Goal: Task Accomplishment & Management: Use online tool/utility

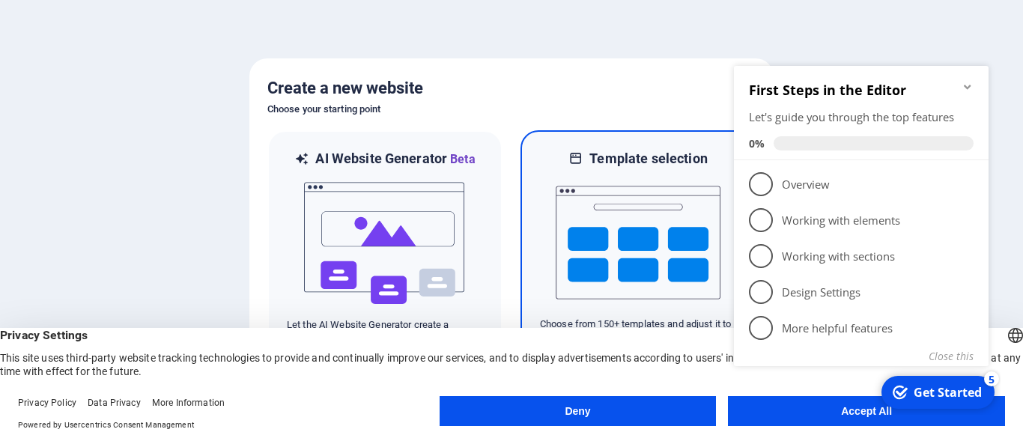
click at [609, 249] on img at bounding box center [637, 243] width 165 height 150
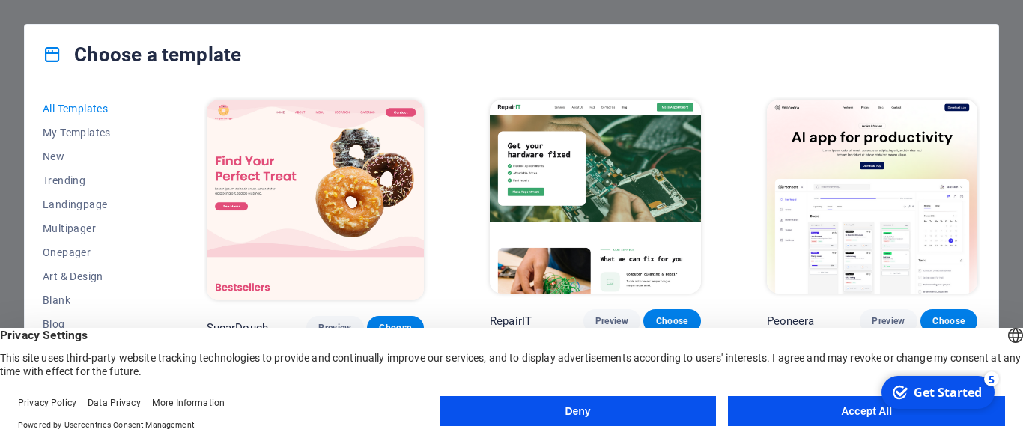
click at [814, 409] on button "Accept All" at bounding box center [866, 411] width 277 height 30
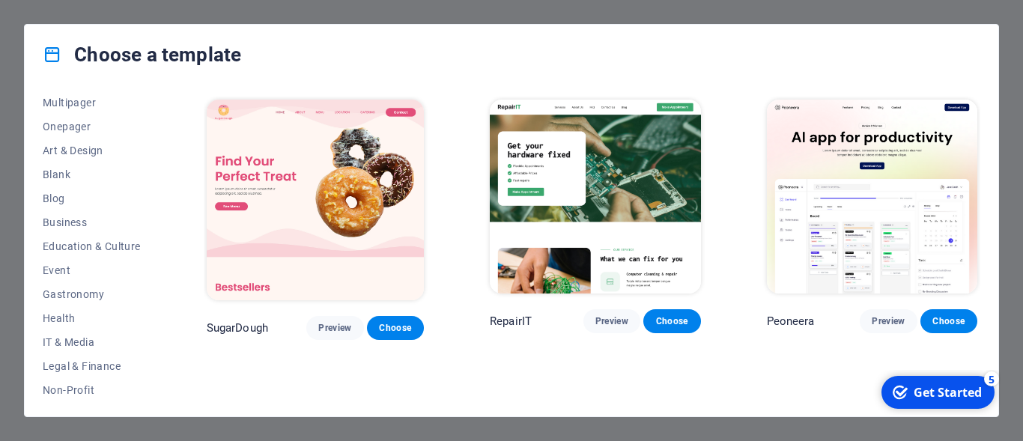
scroll to position [135, 0]
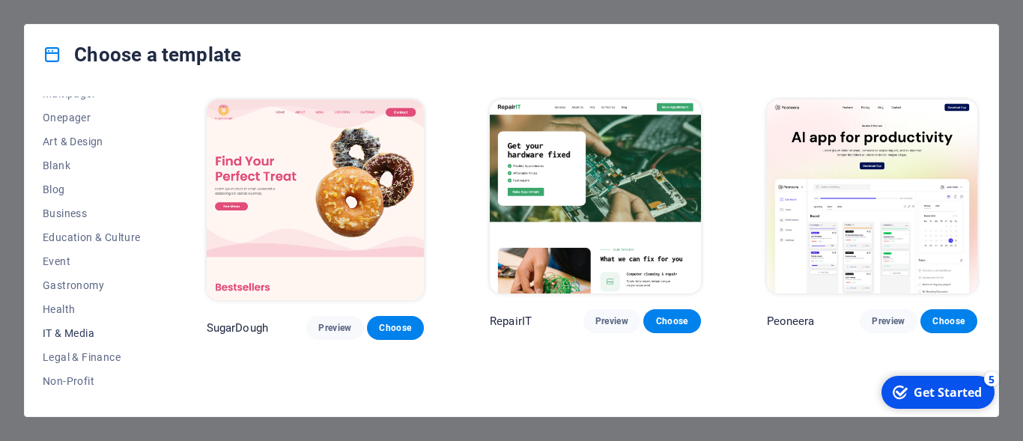
click at [70, 327] on span "IT & Media" at bounding box center [92, 333] width 98 height 12
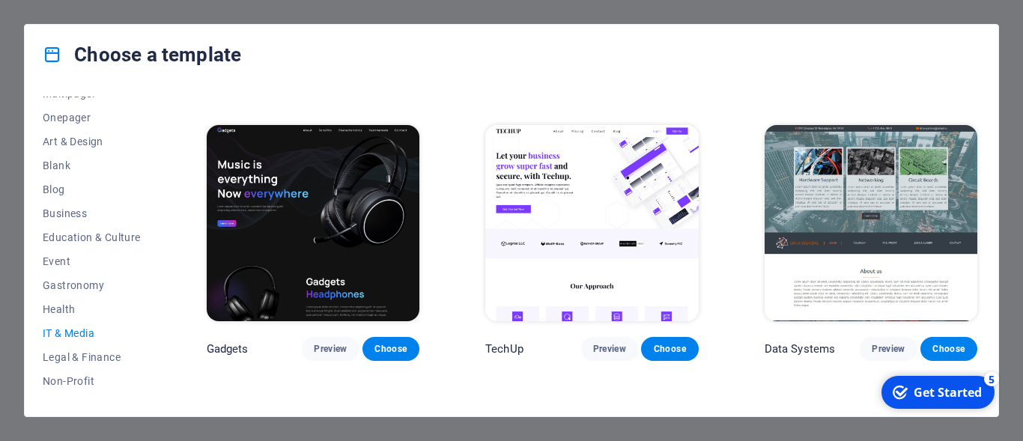
scroll to position [332, 0]
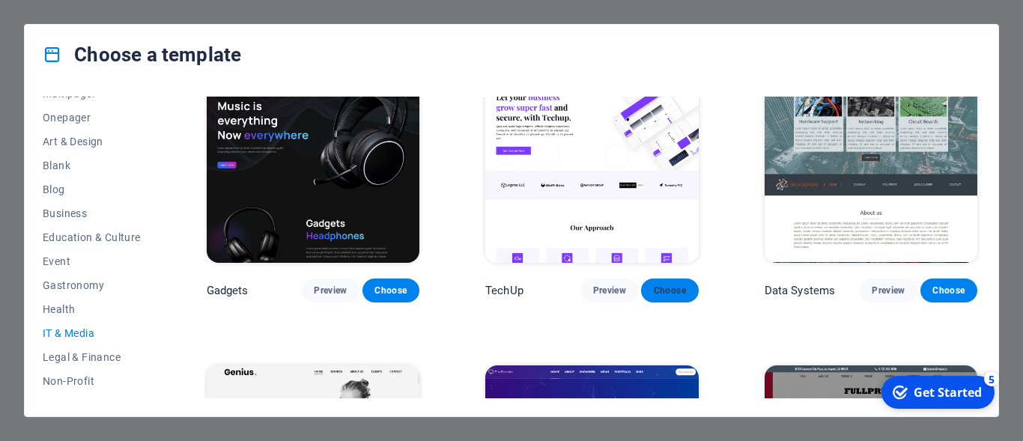
click at [661, 284] on span "Choose" at bounding box center [669, 290] width 33 height 12
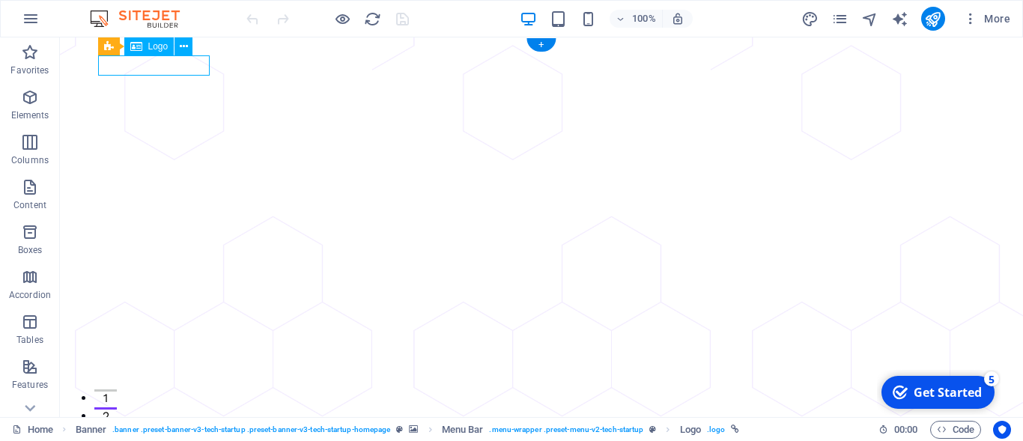
select select "px"
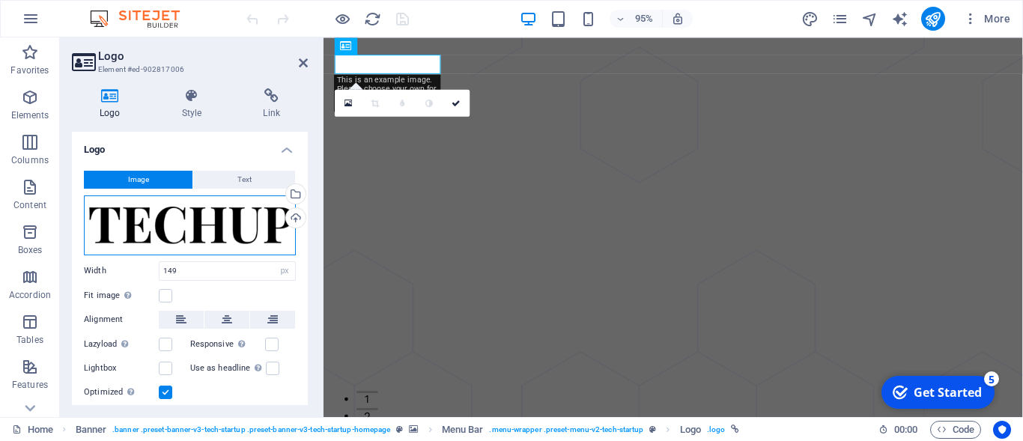
click at [122, 205] on div "Drag files here, click to choose files or select files from Files or our free s…" at bounding box center [190, 225] width 212 height 60
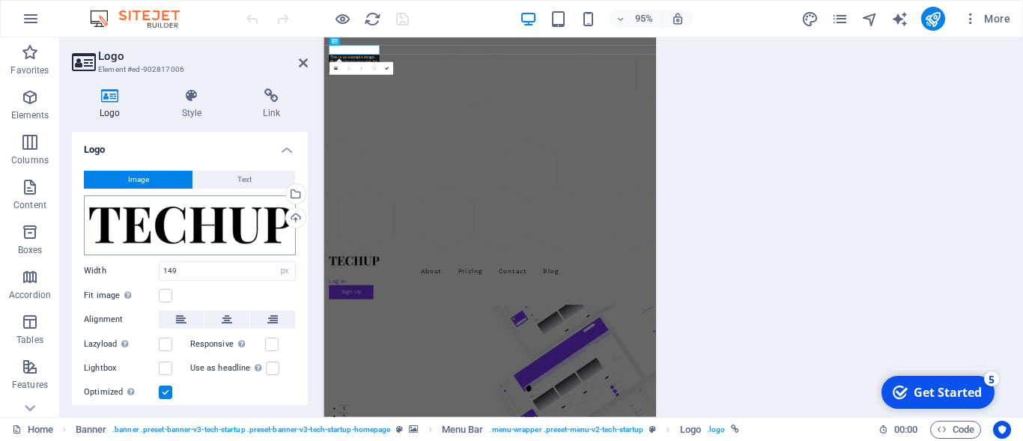
click at [122, 205] on body "intellilabs.grupoboch.com.mx Home Favorites Elements Columns Content Boxes Acco…" at bounding box center [511, 220] width 1023 height 441
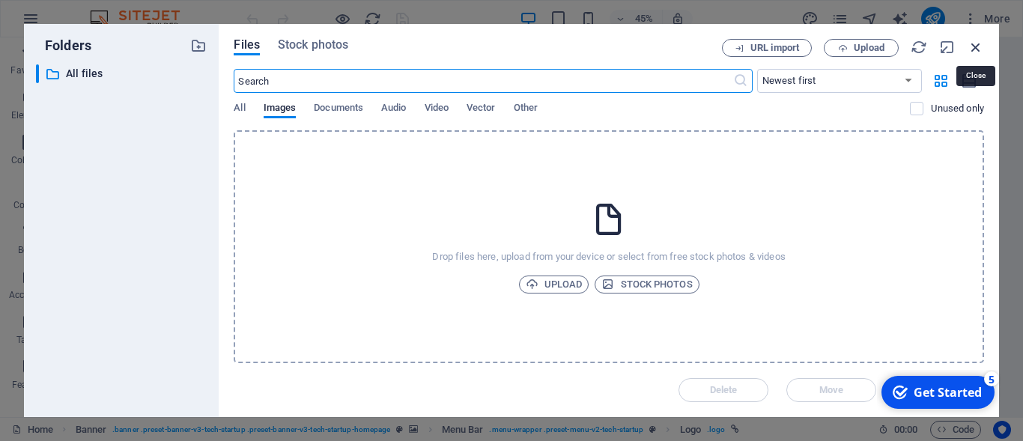
drag, startPoint x: 684, startPoint y: 7, endPoint x: 972, endPoint y: 43, distance: 290.6
click at [972, 43] on icon "button" at bounding box center [975, 47] width 16 height 16
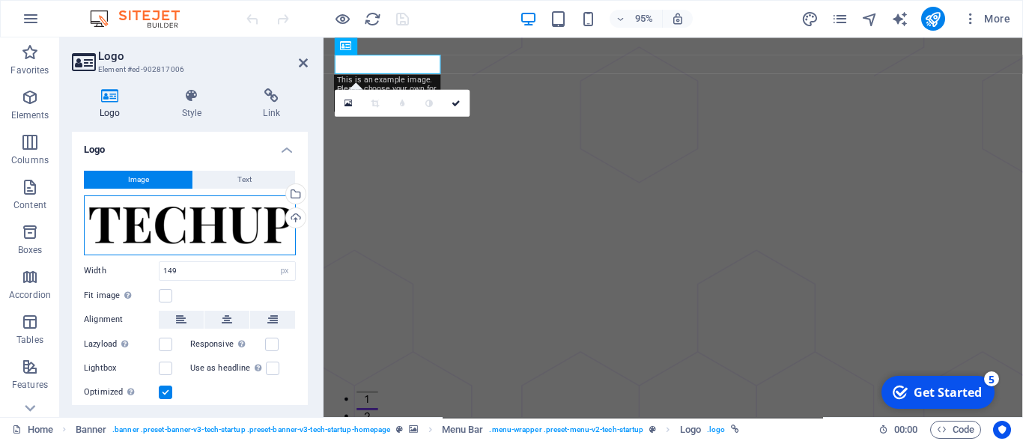
click at [249, 228] on div "Drag files here, click to choose files or select files from Files or our free s…" at bounding box center [190, 225] width 212 height 60
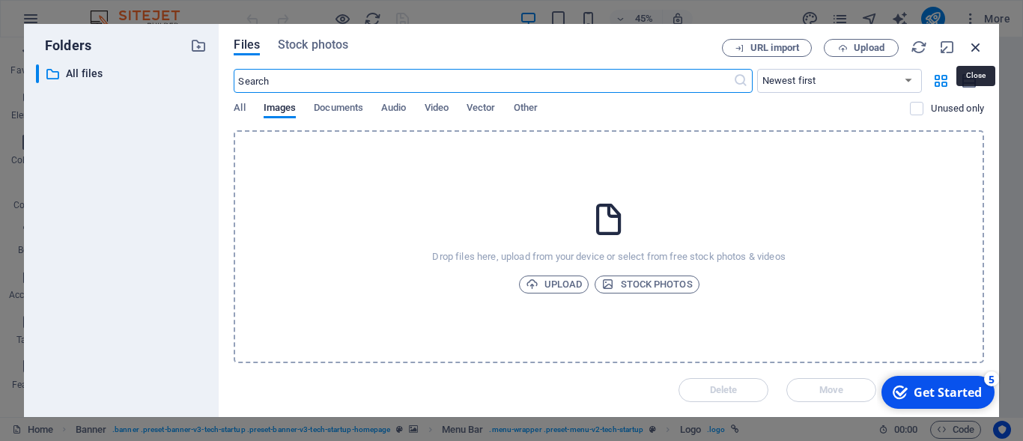
click at [978, 49] on icon "button" at bounding box center [975, 47] width 16 height 16
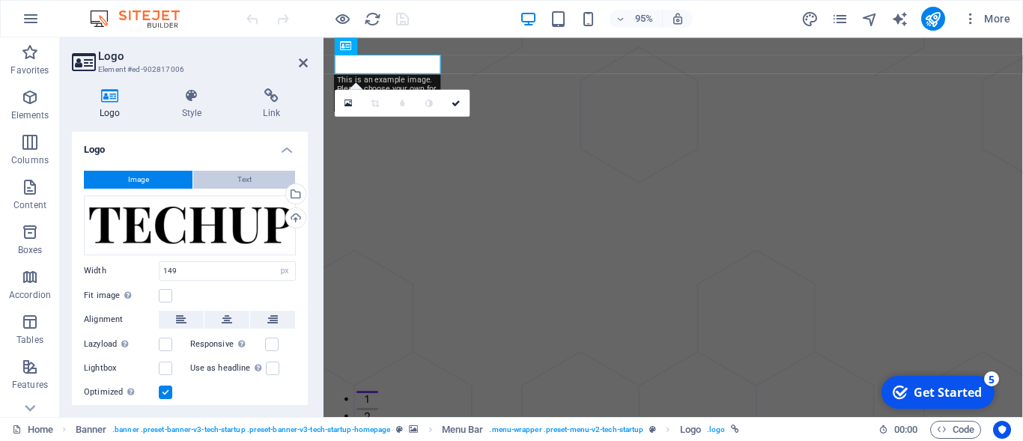
click at [243, 179] on button "Text" at bounding box center [244, 180] width 102 height 18
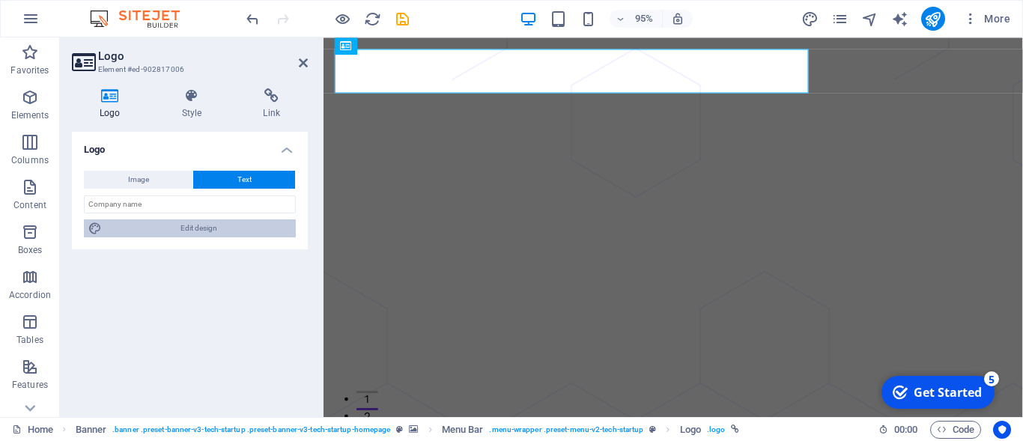
click at [214, 226] on span "Edit design" at bounding box center [198, 228] width 185 height 18
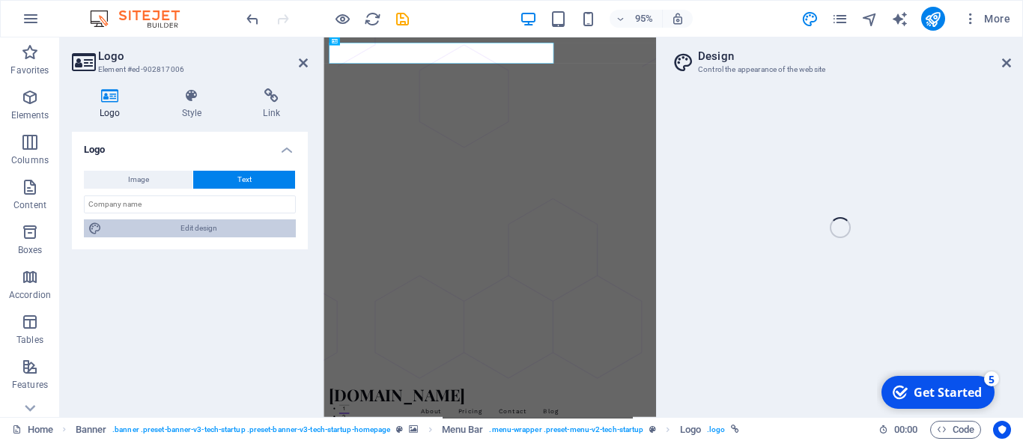
click at [214, 226] on span "Edit design" at bounding box center [198, 228] width 185 height 18
select select "px"
select select "400"
select select "px"
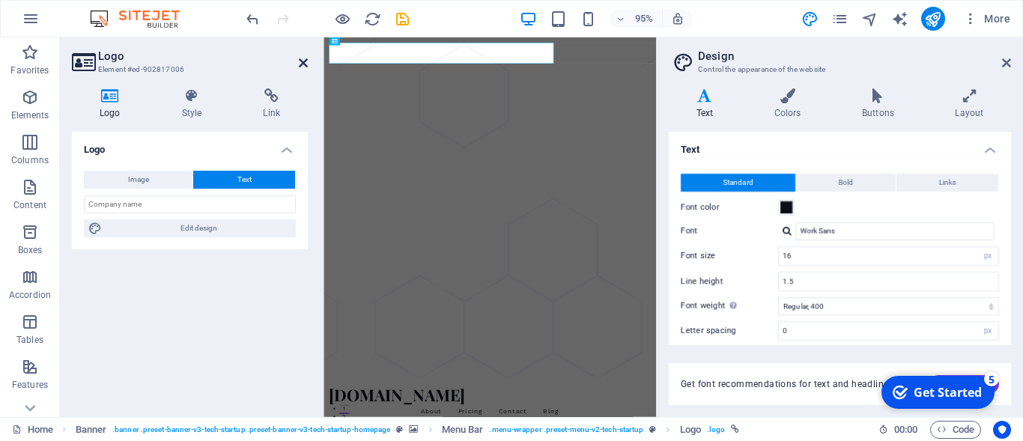
click at [305, 63] on icon at bounding box center [303, 63] width 9 height 12
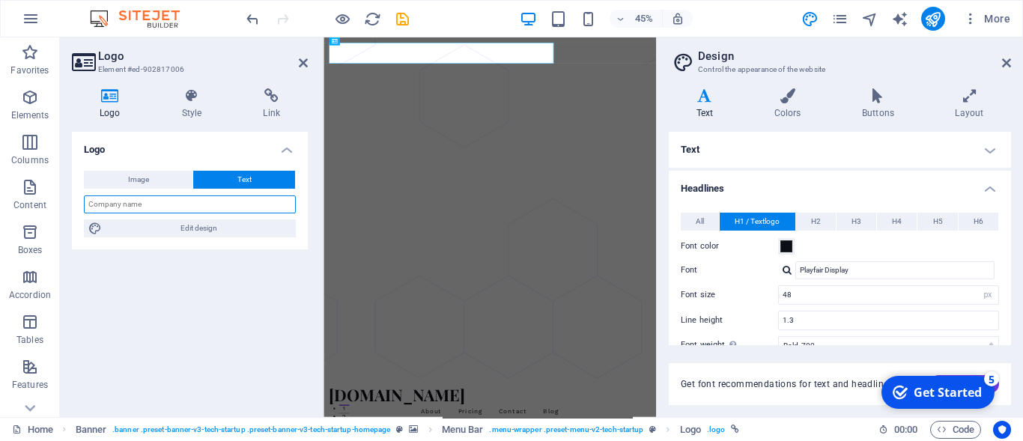
click at [235, 204] on input "text" at bounding box center [190, 204] width 212 height 18
type input "INTELLILABS"
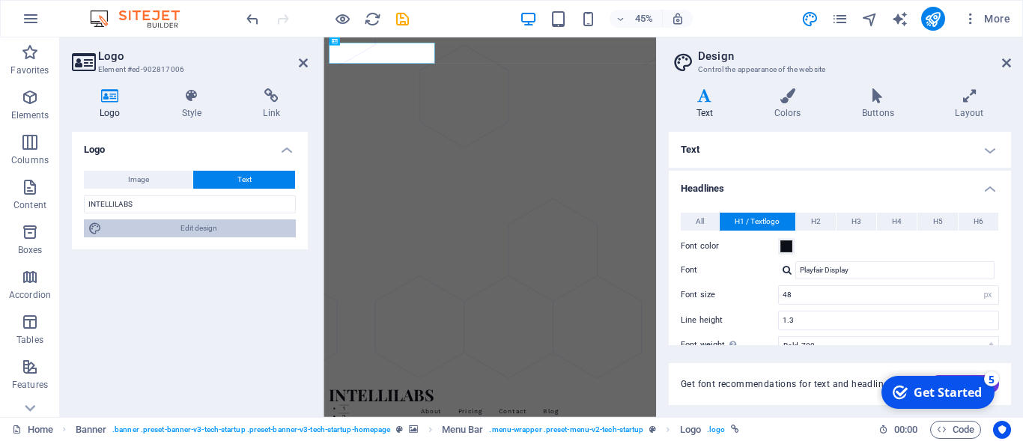
click at [193, 231] on span "Edit design" at bounding box center [198, 228] width 185 height 18
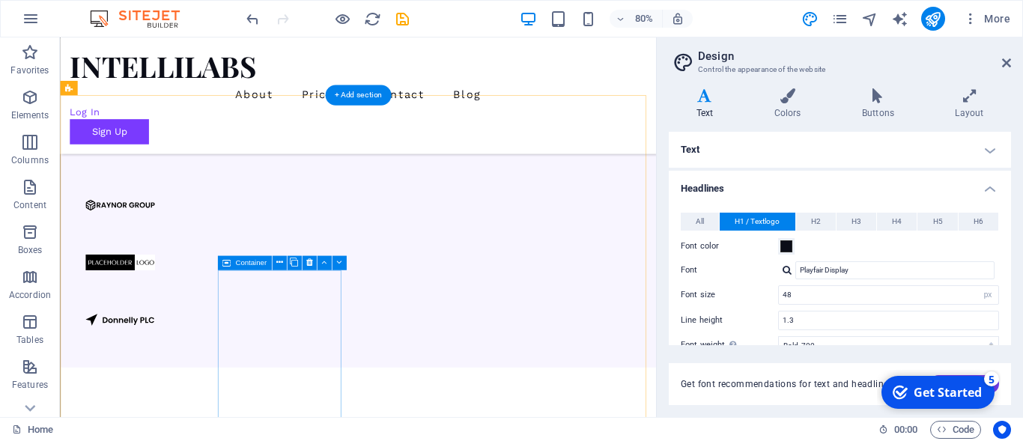
scroll to position [152, 0]
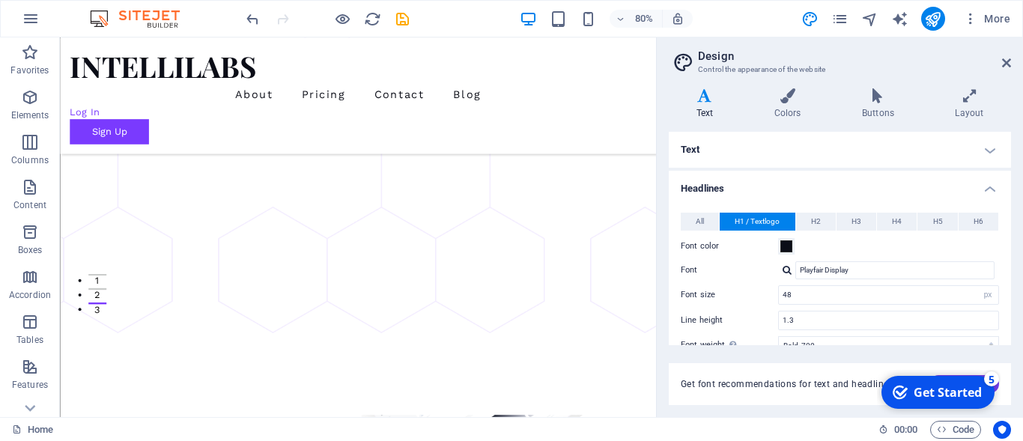
click at [174, 24] on img at bounding box center [142, 19] width 112 height 18
click at [31, 15] on icon "button" at bounding box center [31, 19] width 18 height 18
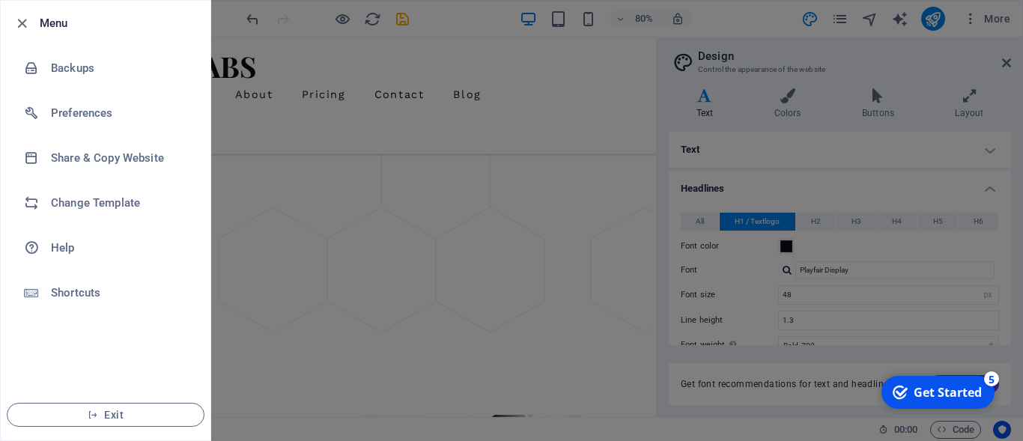
click at [31, 15] on div at bounding box center [26, 23] width 27 height 18
click at [30, 22] on icon "button" at bounding box center [21, 23] width 17 height 17
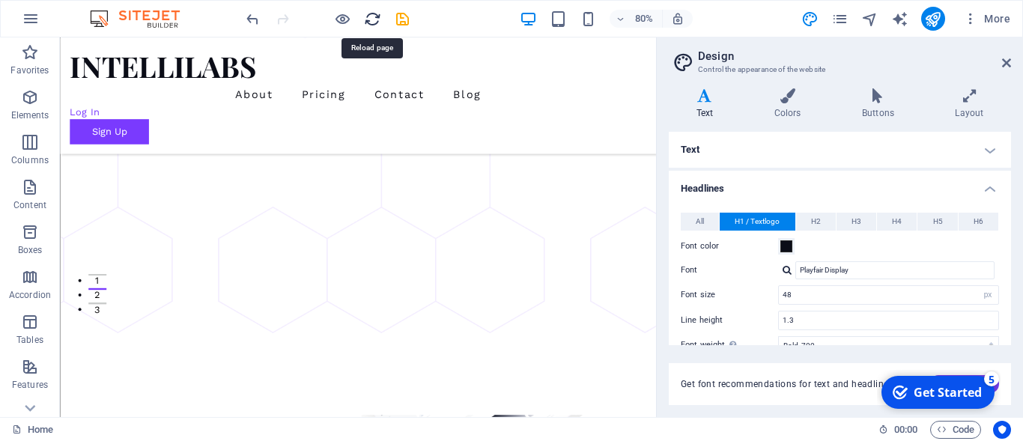
click at [376, 18] on icon "reload" at bounding box center [372, 18] width 17 height 17
click at [151, 15] on img at bounding box center [142, 19] width 112 height 18
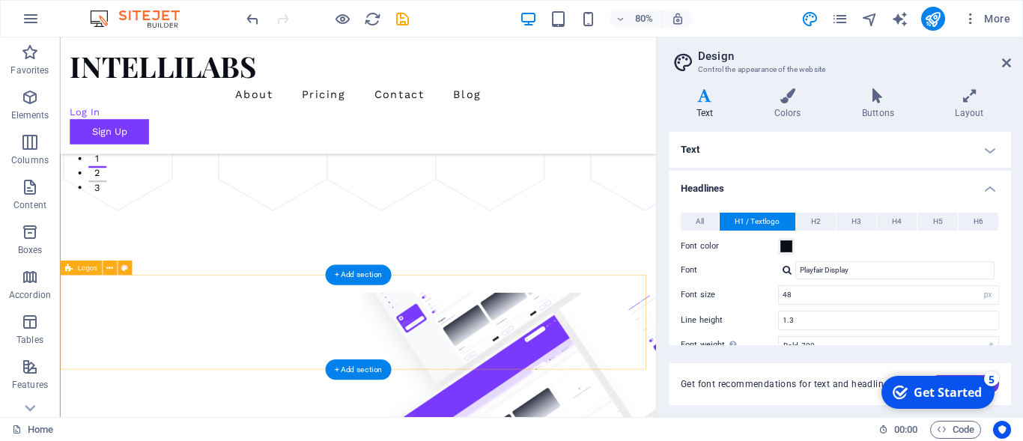
scroll to position [0, 0]
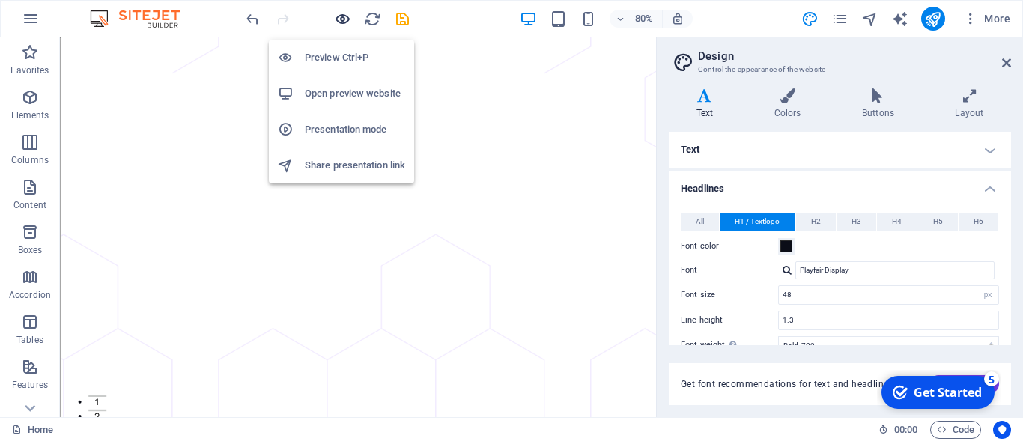
click at [347, 25] on icon "button" at bounding box center [342, 18] width 17 height 17
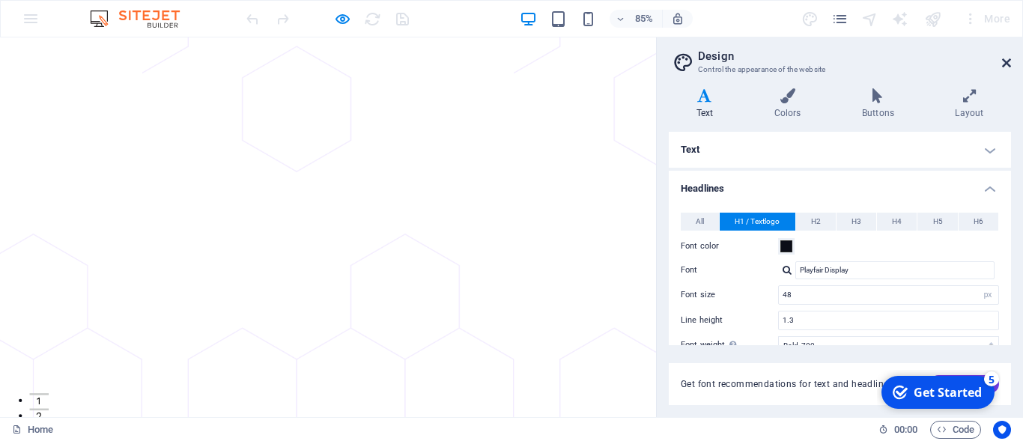
drag, startPoint x: 1007, startPoint y: 63, endPoint x: 1004, endPoint y: 33, distance: 30.1
click at [1007, 63] on icon at bounding box center [1006, 63] width 9 height 12
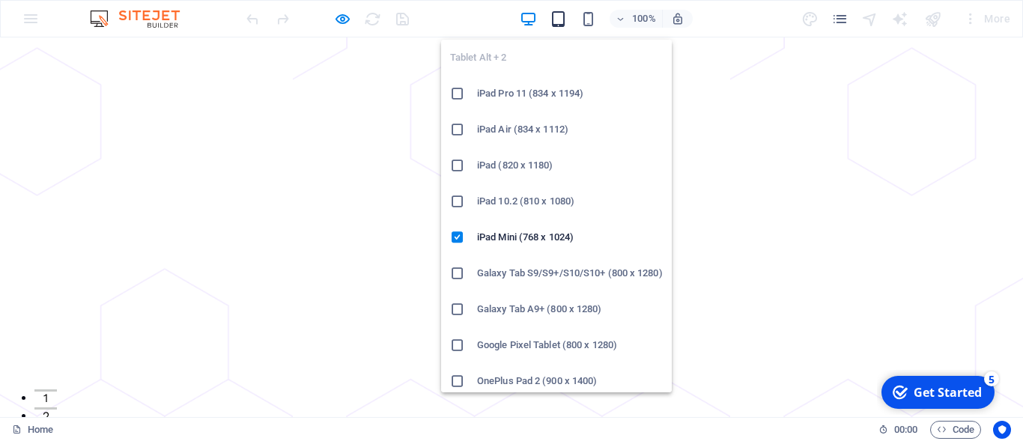
click at [558, 25] on icon "button" at bounding box center [558, 18] width 17 height 17
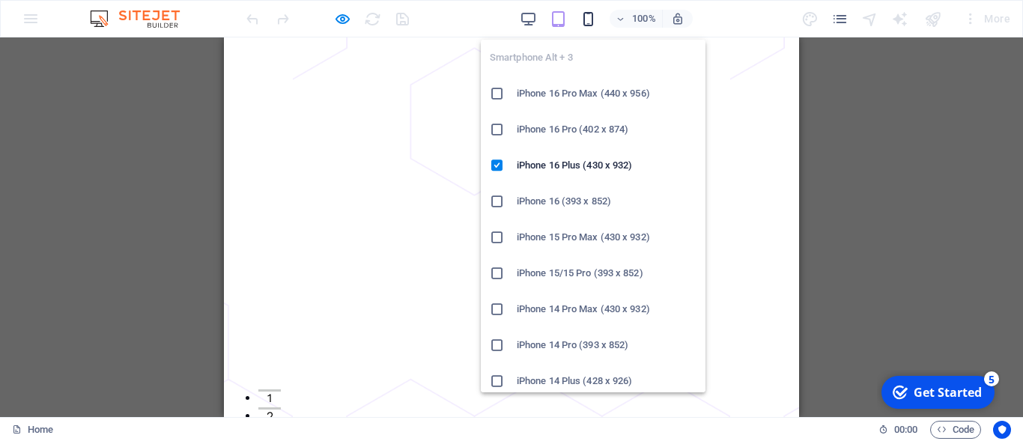
click at [588, 22] on icon "button" at bounding box center [587, 18] width 17 height 17
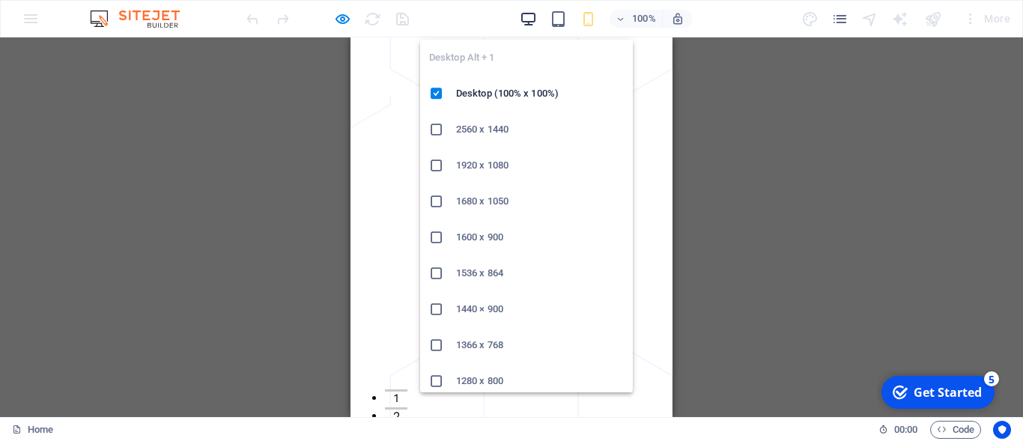
click at [529, 20] on icon "button" at bounding box center [528, 18] width 17 height 17
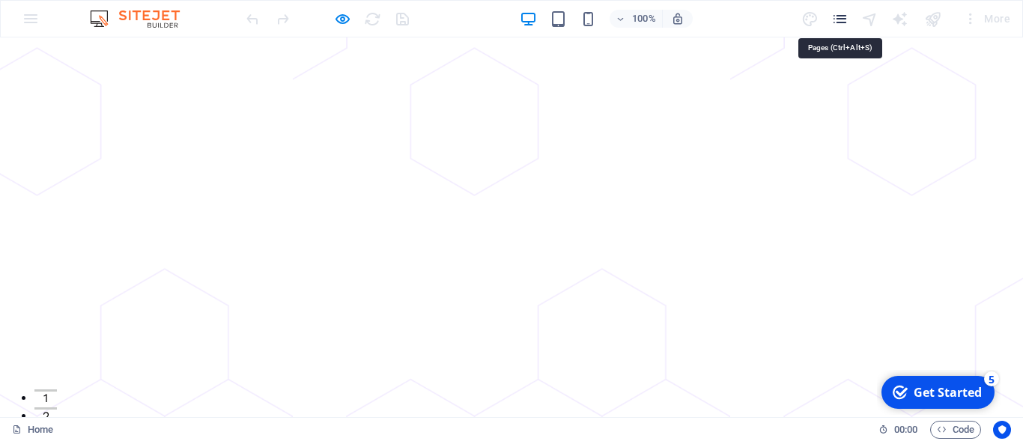
click at [838, 25] on icon "pages" at bounding box center [839, 18] width 17 height 17
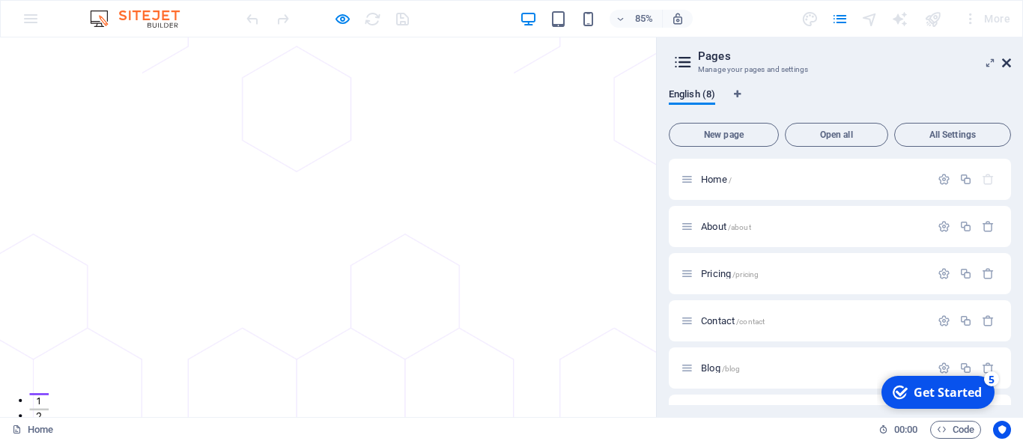
click at [1007, 64] on icon at bounding box center [1006, 63] width 9 height 12
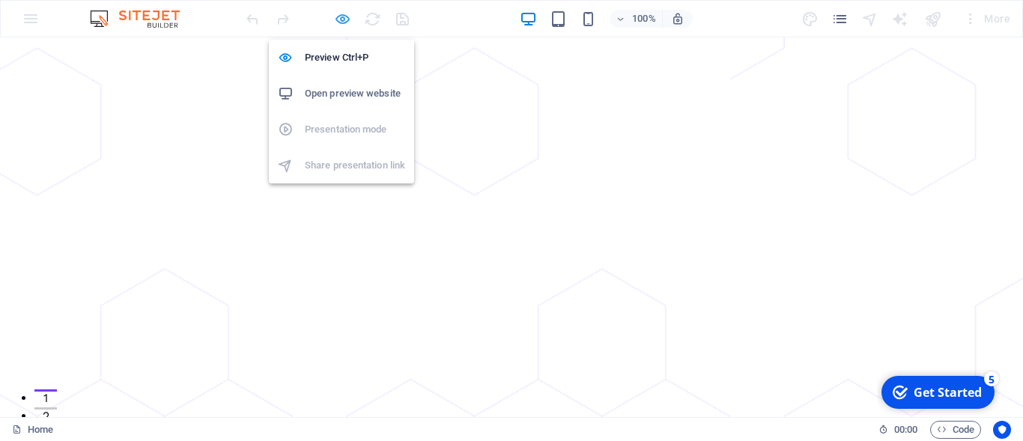
click at [338, 24] on icon "button" at bounding box center [342, 18] width 17 height 17
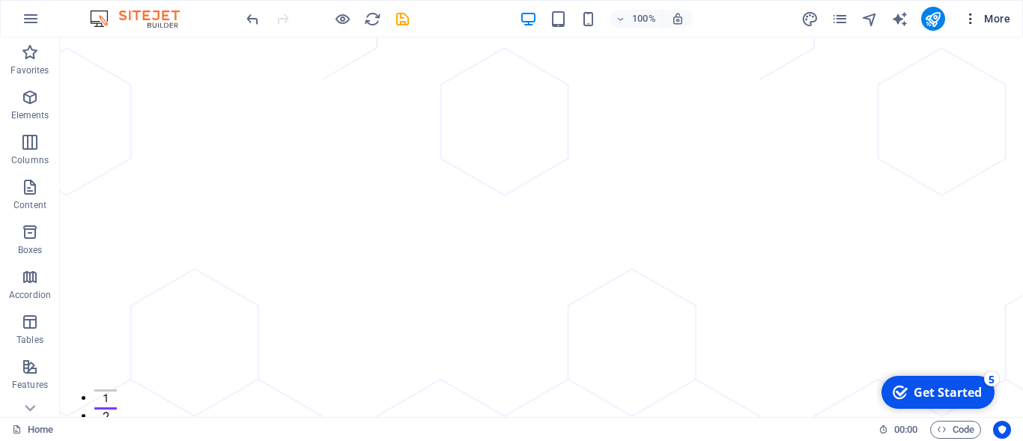
click at [999, 17] on span "More" at bounding box center [986, 18] width 47 height 15
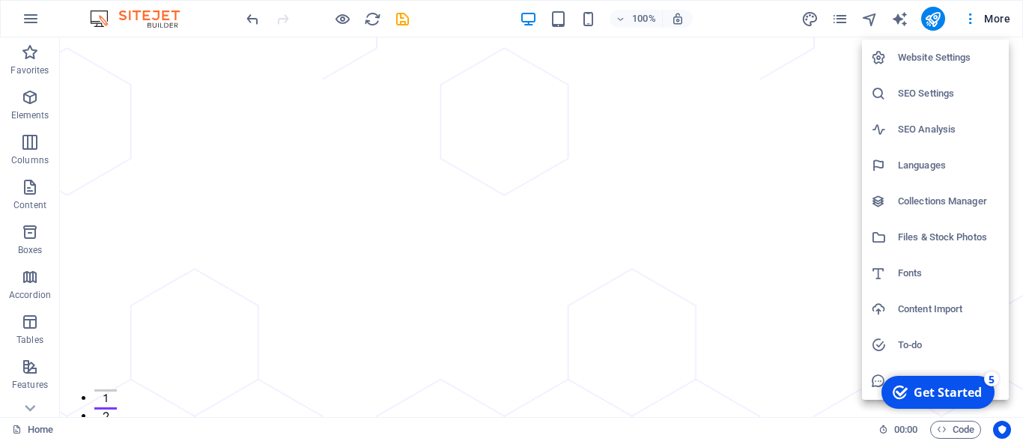
click at [164, 8] on div at bounding box center [511, 220] width 1023 height 441
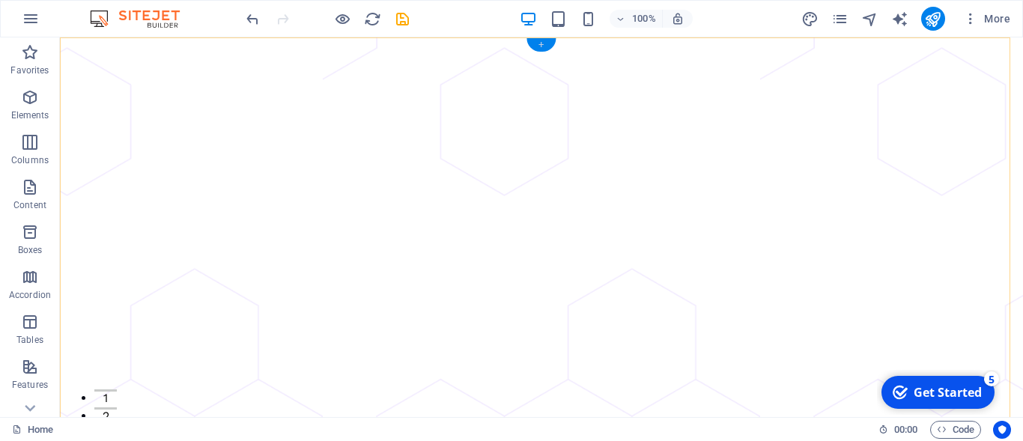
click at [544, 40] on div "+" at bounding box center [540, 44] width 29 height 13
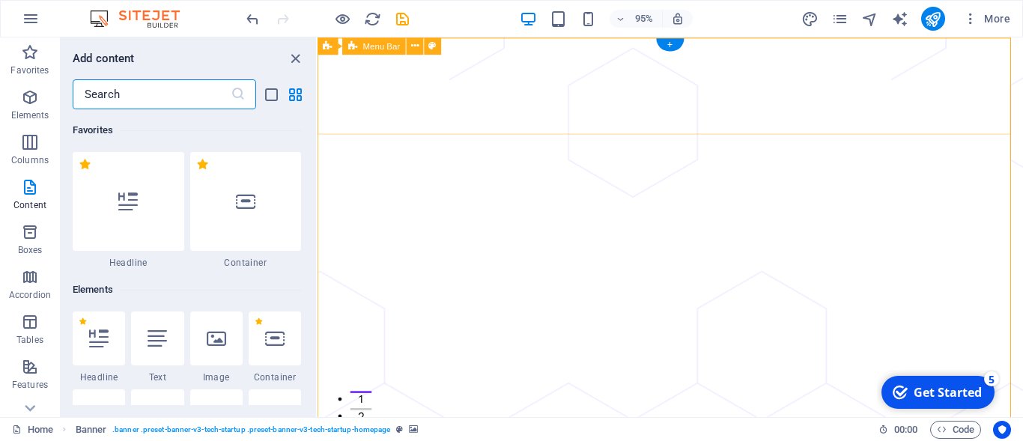
scroll to position [2627, 0]
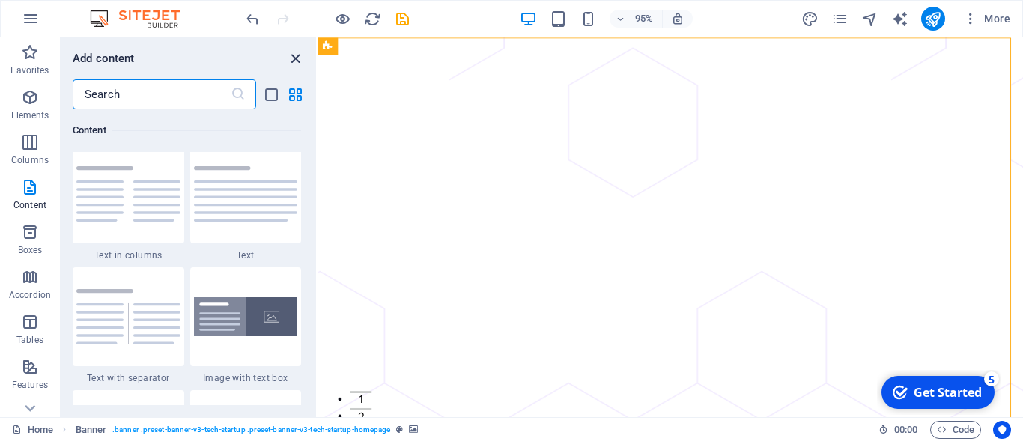
click at [295, 57] on icon "close panel" at bounding box center [295, 58] width 17 height 17
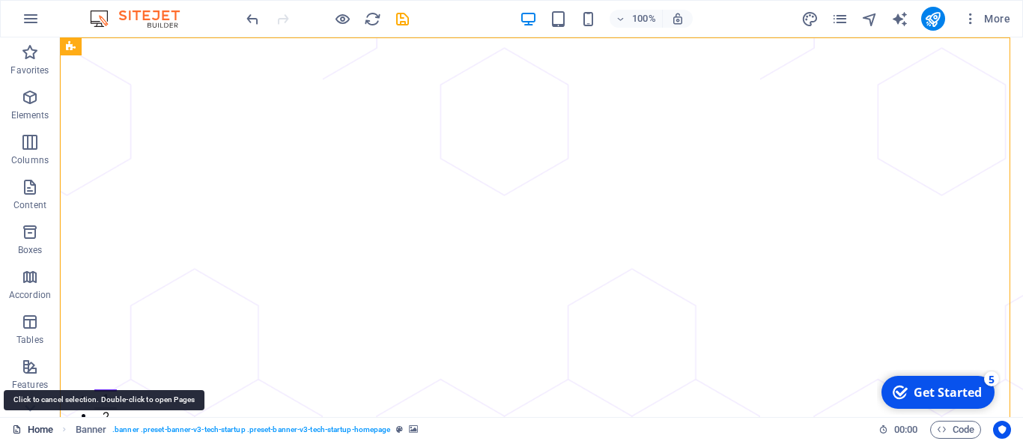
click at [49, 430] on link "Home" at bounding box center [32, 430] width 41 height 18
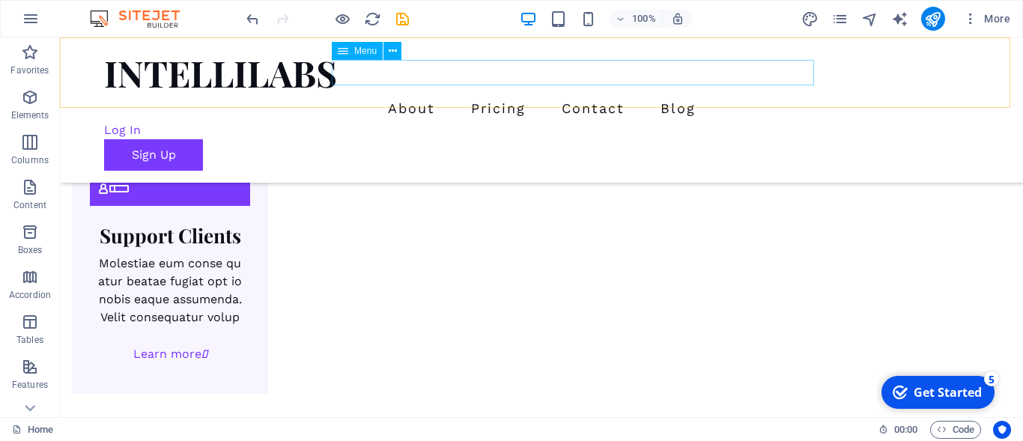
scroll to position [2444, 0]
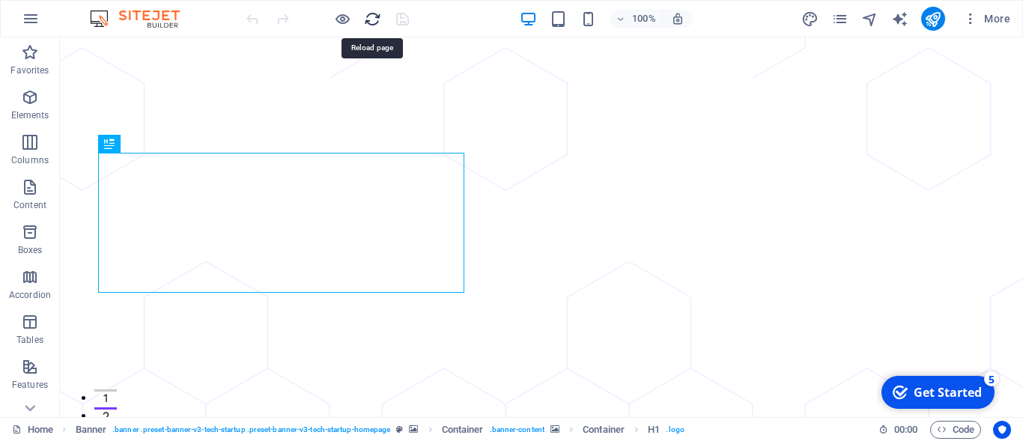
click at [371, 17] on icon "reload" at bounding box center [372, 18] width 17 height 17
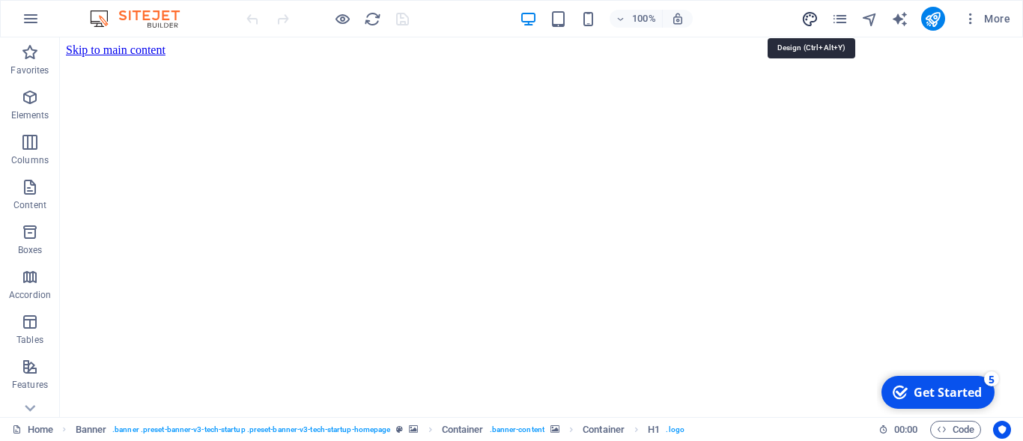
click at [816, 18] on icon "design" at bounding box center [809, 18] width 17 height 17
select select "px"
select select "400"
select select "px"
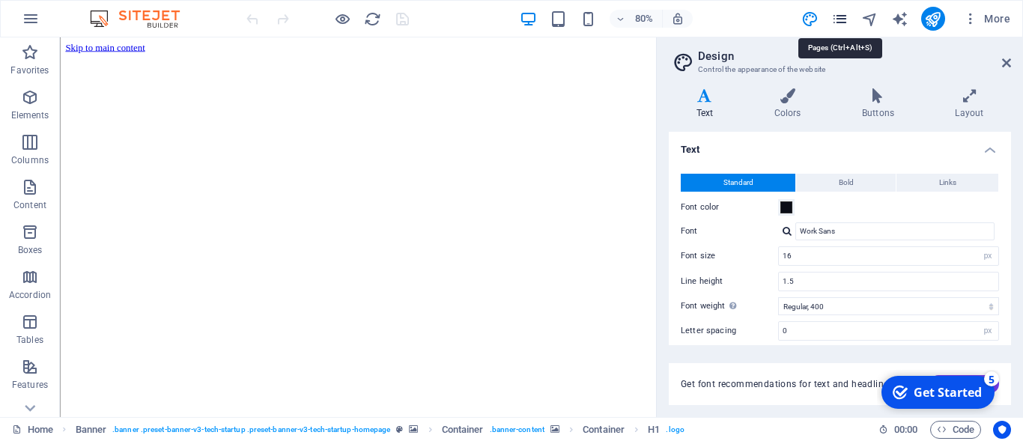
click at [842, 16] on icon "pages" at bounding box center [839, 18] width 17 height 17
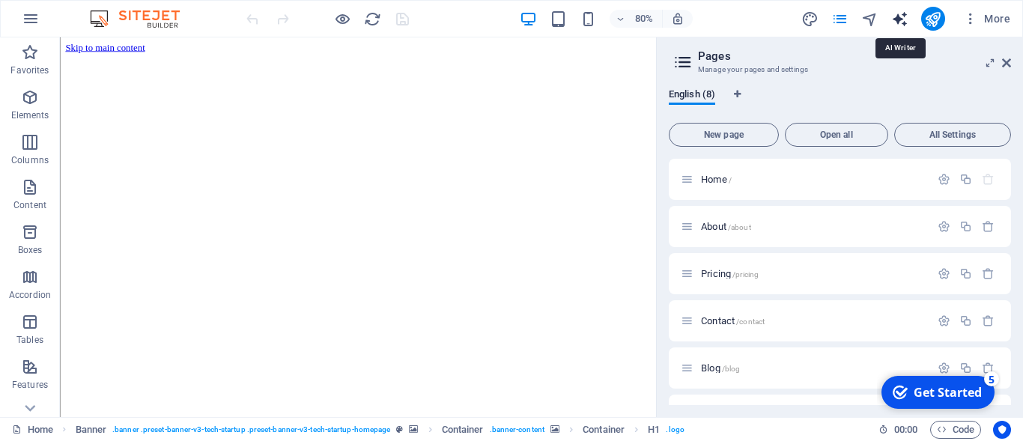
click at [899, 16] on icon "text_generator" at bounding box center [899, 18] width 17 height 17
select select "English"
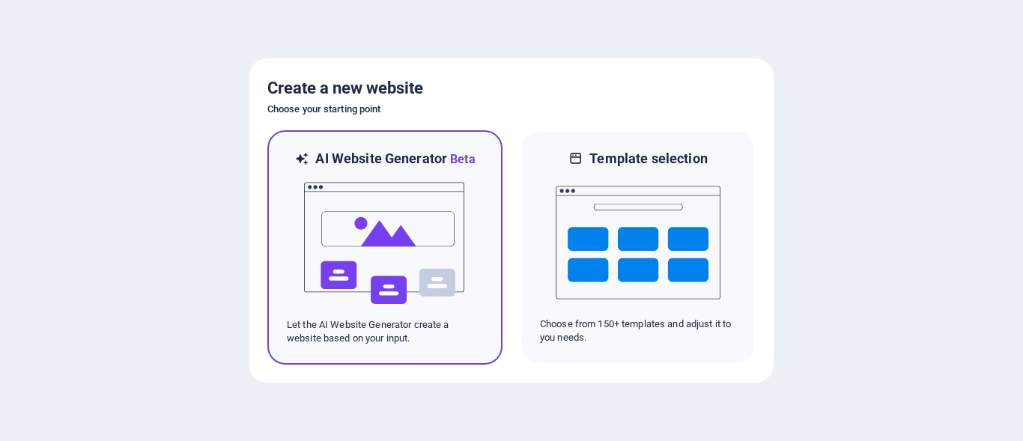
click at [377, 208] on img at bounding box center [384, 243] width 165 height 150
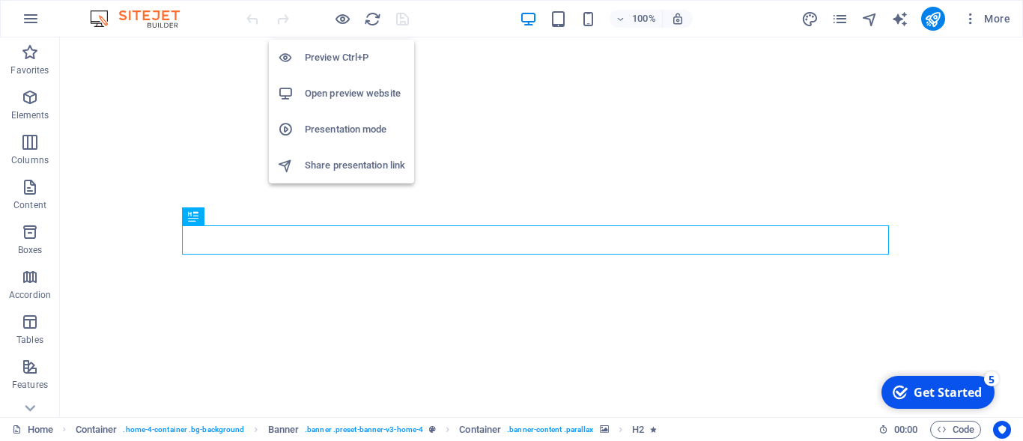
click at [357, 97] on h6 "Open preview website" at bounding box center [355, 94] width 100 height 18
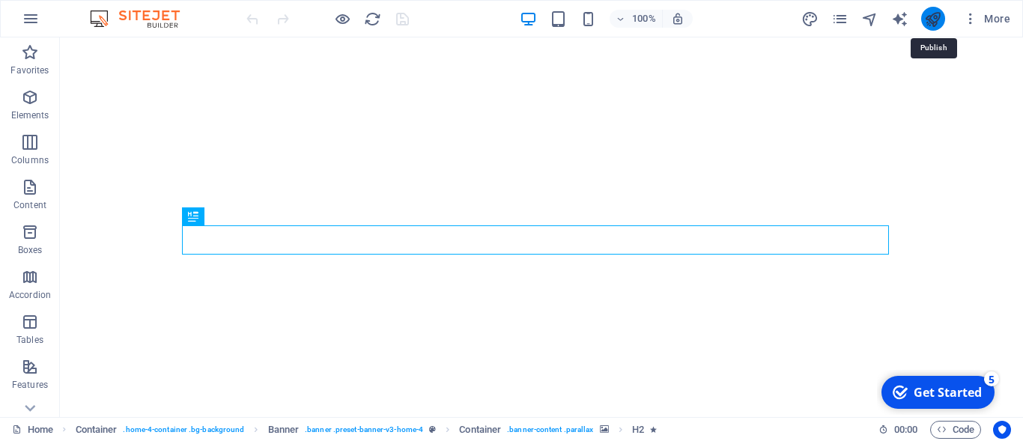
click at [928, 22] on icon "publish" at bounding box center [932, 18] width 17 height 17
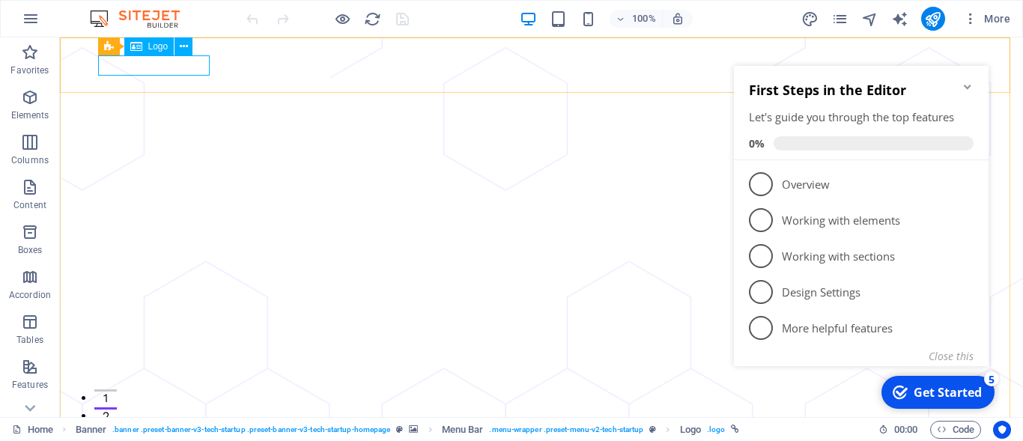
click at [155, 42] on span "Logo" at bounding box center [158, 46] width 20 height 9
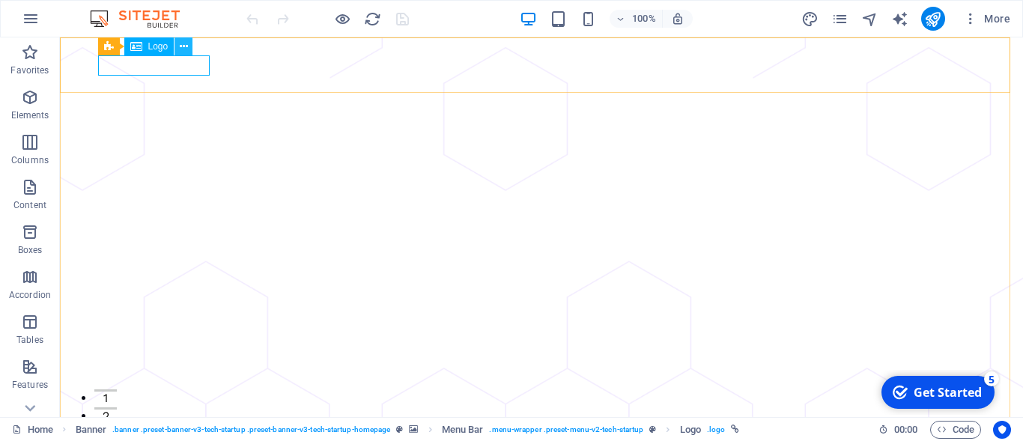
click at [181, 49] on icon at bounding box center [184, 47] width 8 height 16
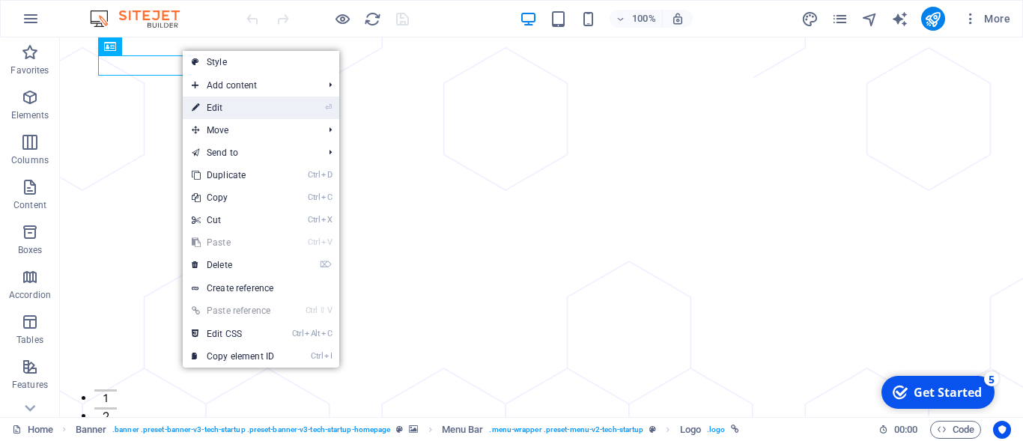
click at [206, 101] on link "⏎ Edit" at bounding box center [233, 108] width 100 height 22
select select "px"
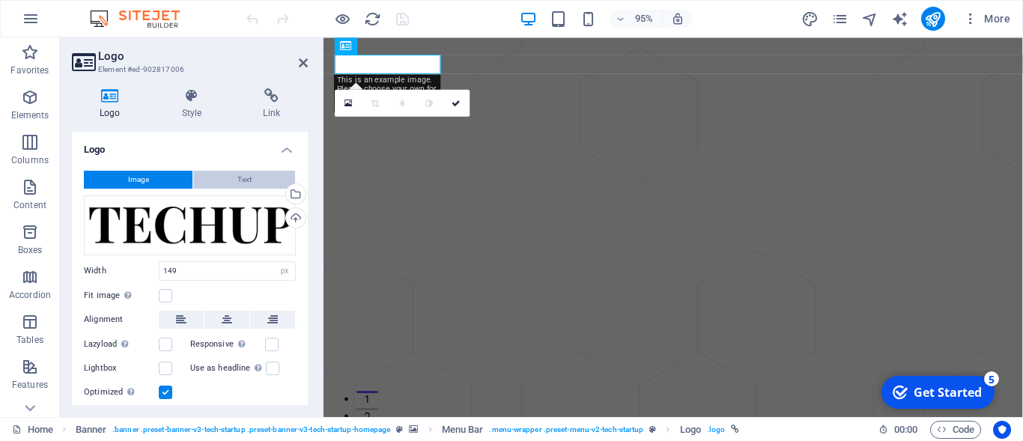
click at [227, 175] on button "Text" at bounding box center [244, 180] width 102 height 18
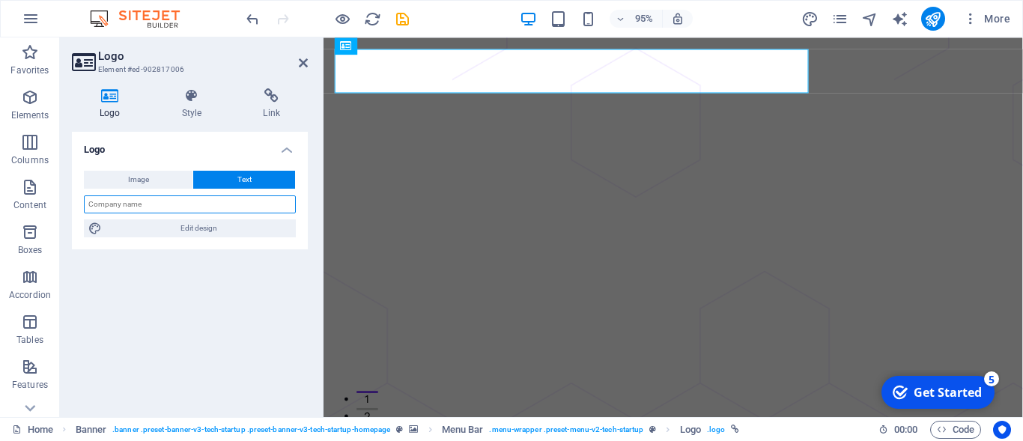
click at [195, 197] on input "text" at bounding box center [190, 204] width 212 height 18
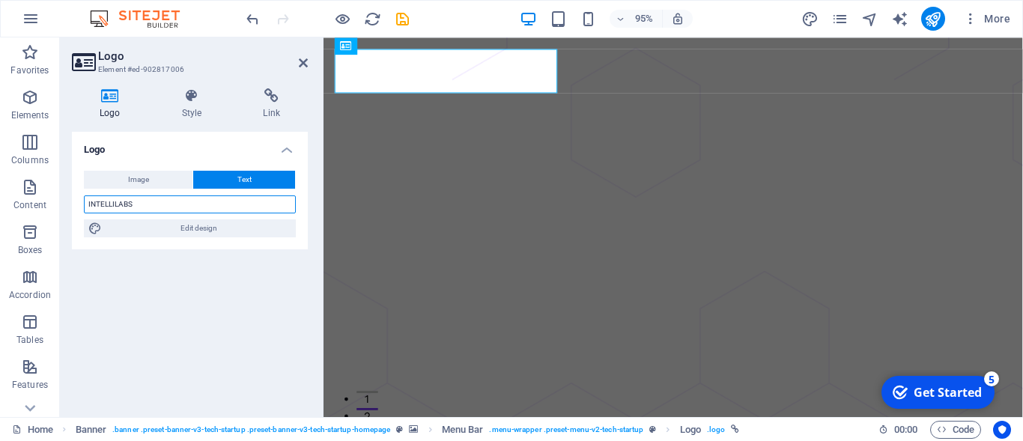
type input "INTELLILABS"
click at [207, 339] on div "Logo Image Text Drag files here, click to choose files or select files from Fil…" at bounding box center [190, 268] width 236 height 273
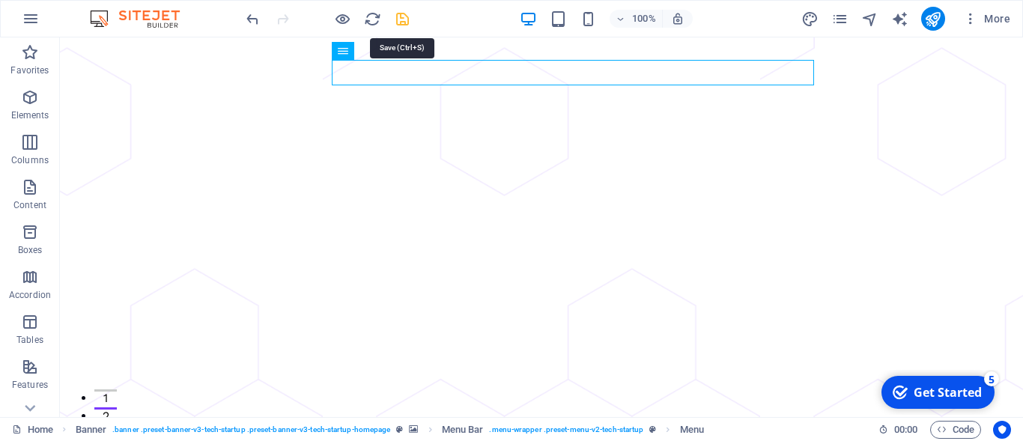
click at [404, 21] on icon "save" at bounding box center [402, 18] width 17 height 17
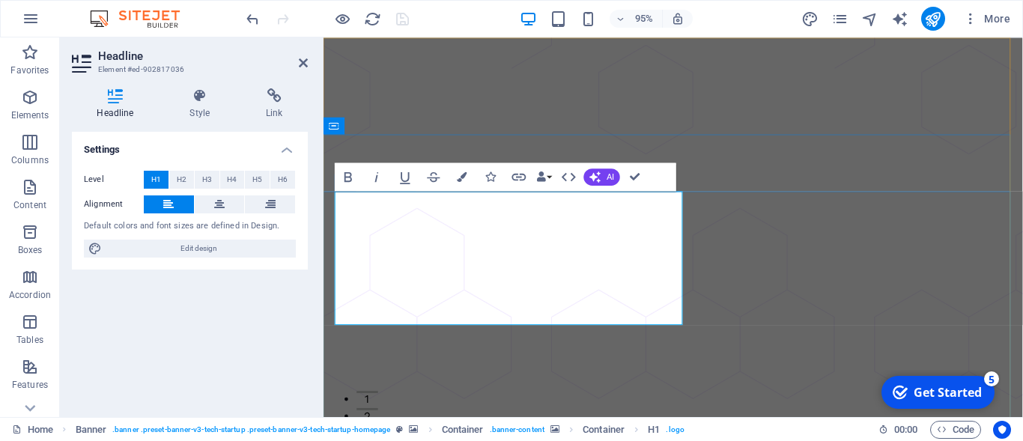
drag, startPoint x: 546, startPoint y: 311, endPoint x: 670, endPoint y: 323, distance: 124.9
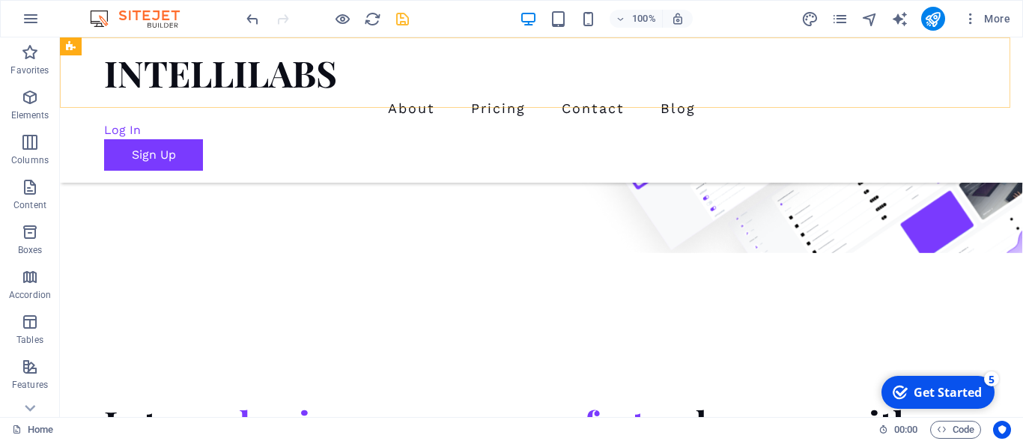
scroll to position [764, 0]
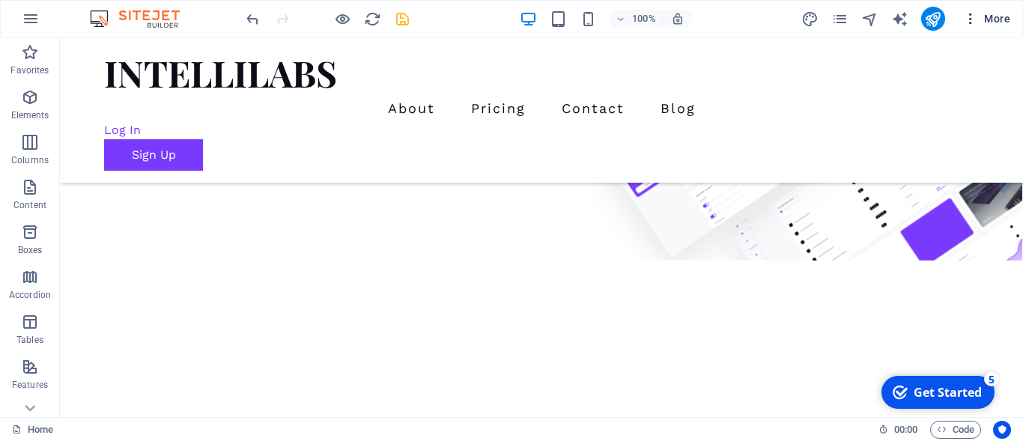
click at [401, 20] on icon "save" at bounding box center [402, 18] width 17 height 17
click at [929, 16] on icon "publish" at bounding box center [932, 18] width 17 height 17
